Goal: Transaction & Acquisition: Purchase product/service

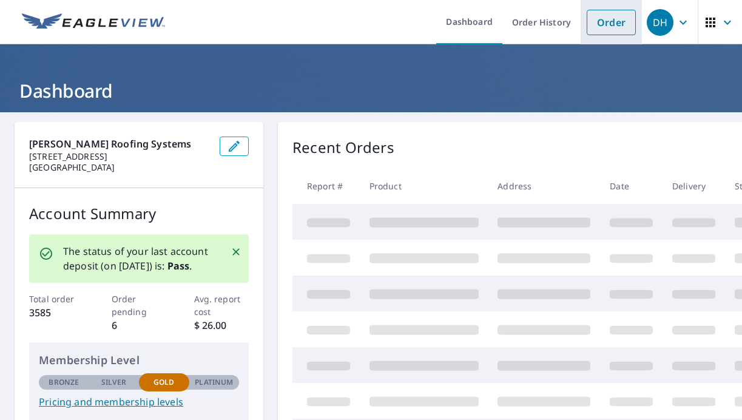
click at [605, 32] on link "Order" at bounding box center [611, 22] width 49 height 25
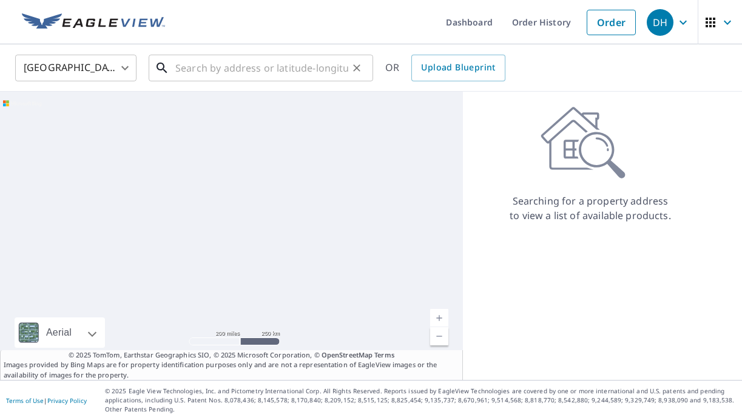
click at [303, 64] on input "text" at bounding box center [261, 68] width 173 height 34
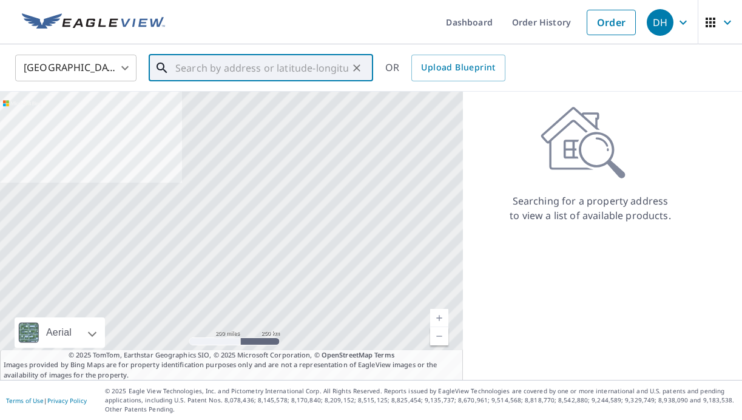
paste input "[STREET_ADDRESS]"
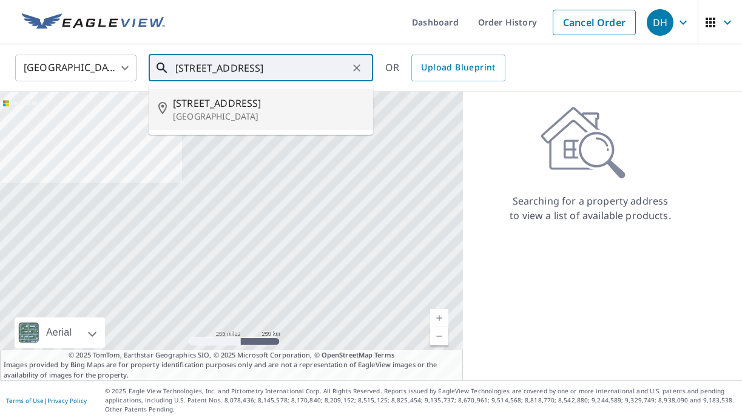
click at [265, 106] on span "[STREET_ADDRESS]" at bounding box center [268, 103] width 191 height 15
type input "[STREET_ADDRESS]"
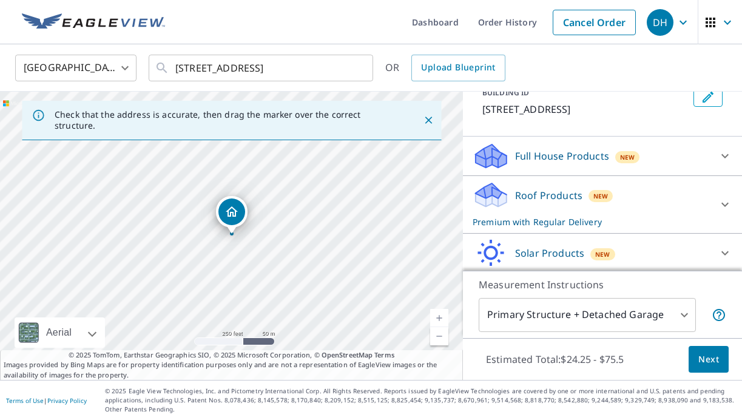
scroll to position [84, 0]
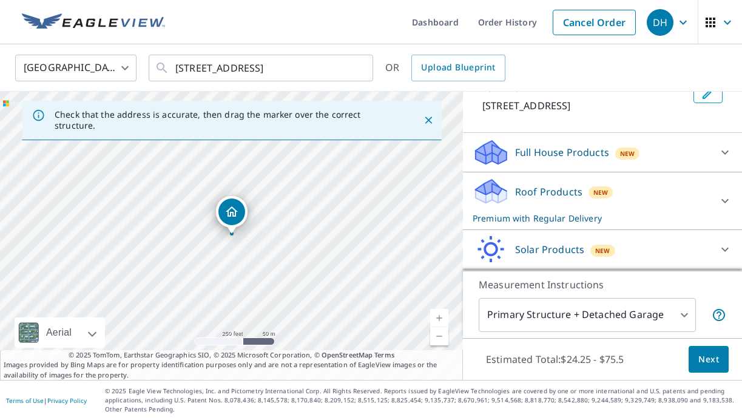
click at [638, 192] on div "Roof Products New Premium with Regular Delivery" at bounding box center [592, 200] width 238 height 47
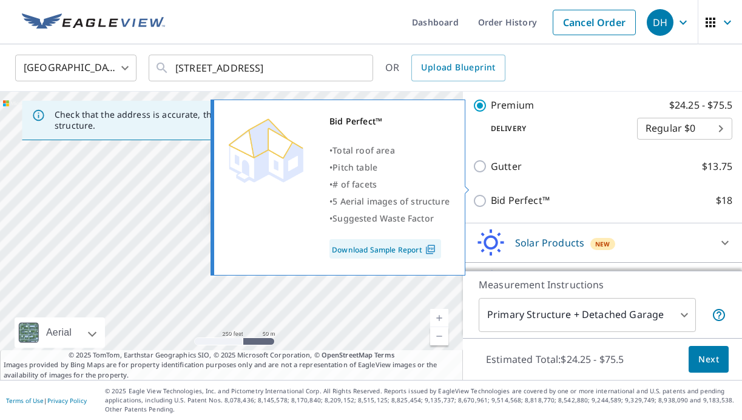
scroll to position [254, 0]
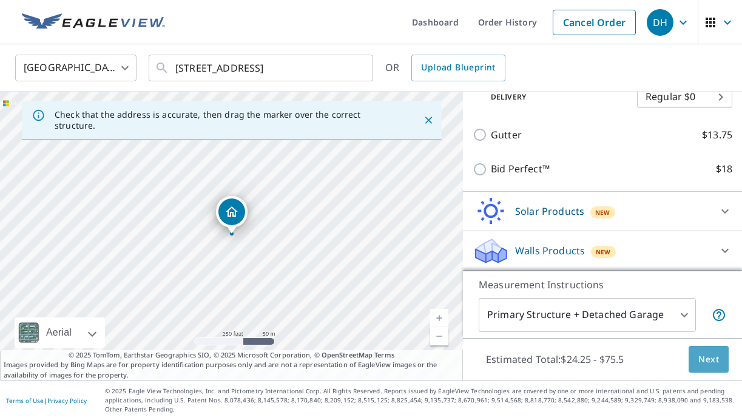
click at [710, 358] on span "Next" at bounding box center [708, 359] width 21 height 15
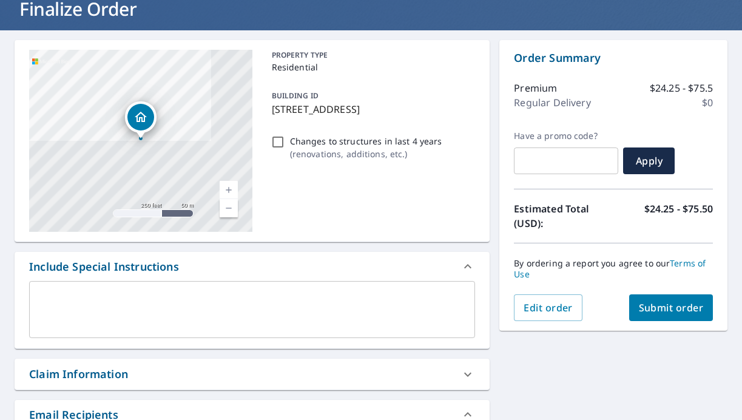
scroll to position [134, 0]
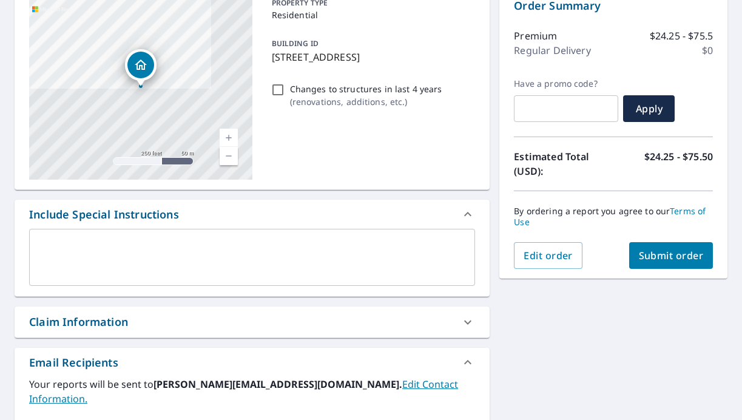
click at [664, 259] on span "Submit order" at bounding box center [671, 255] width 65 height 13
checkbox input "true"
